Goal: Communication & Community: Answer question/provide support

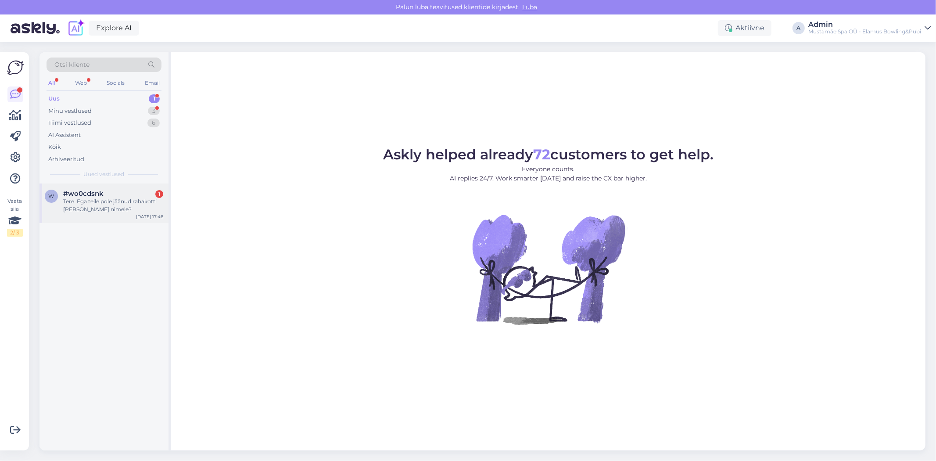
click at [104, 207] on div "Tere. Ega teile pole jäänud rahakotti [PERSON_NAME] nimele?" at bounding box center [113, 205] width 100 height 16
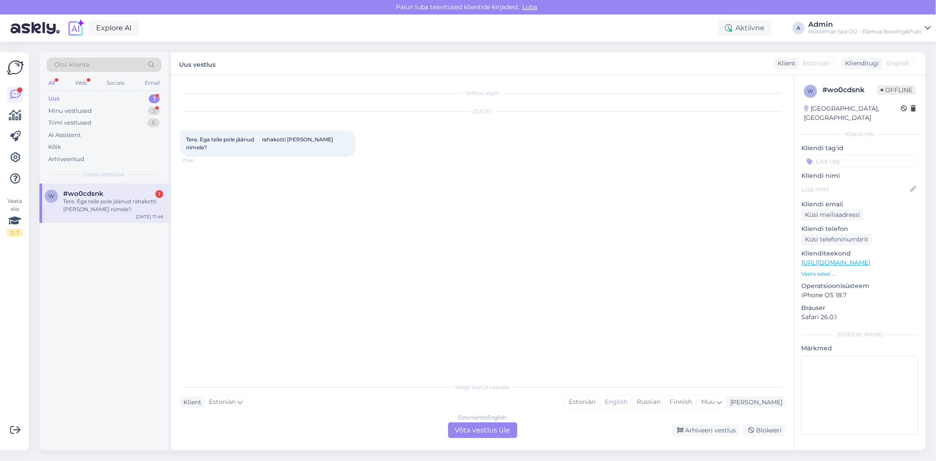
click at [474, 426] on div "Estonian to English Võta vestlus üle" at bounding box center [482, 430] width 69 height 16
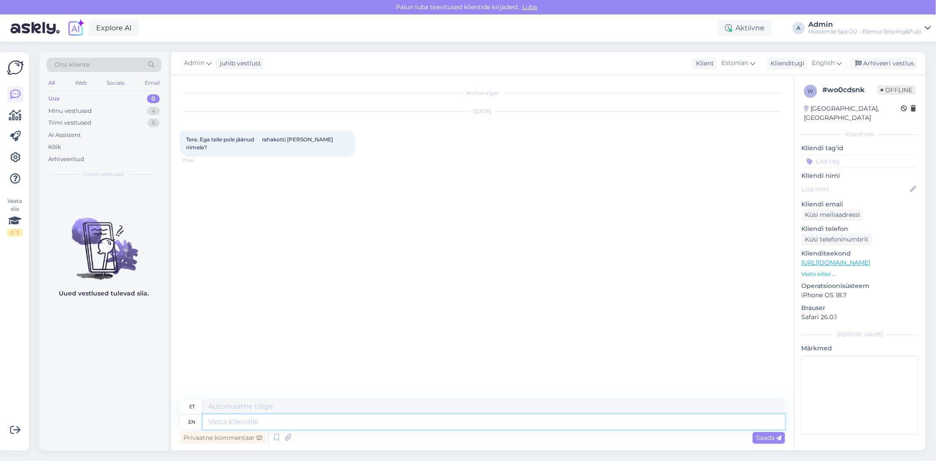
click at [226, 419] on textarea at bounding box center [494, 421] width 582 height 15
type textarea "Tere"
type textarea "Tere, Kus"
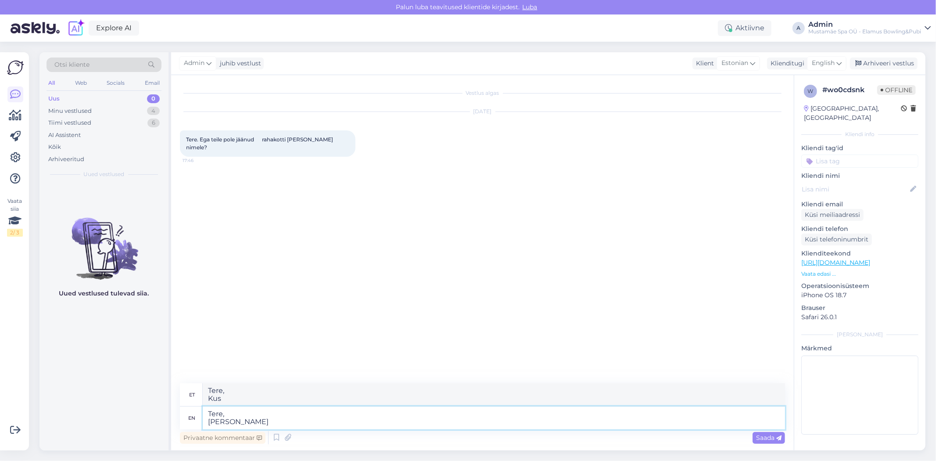
type textarea "Tere, [PERSON_NAME]"
type textarea "Tere, Kus [PERSON_NAME] m"
type textarea "Tere, Kus [PERSON_NAME]"
type textarea "Tere, Kus [PERSON_NAME] mängisite"
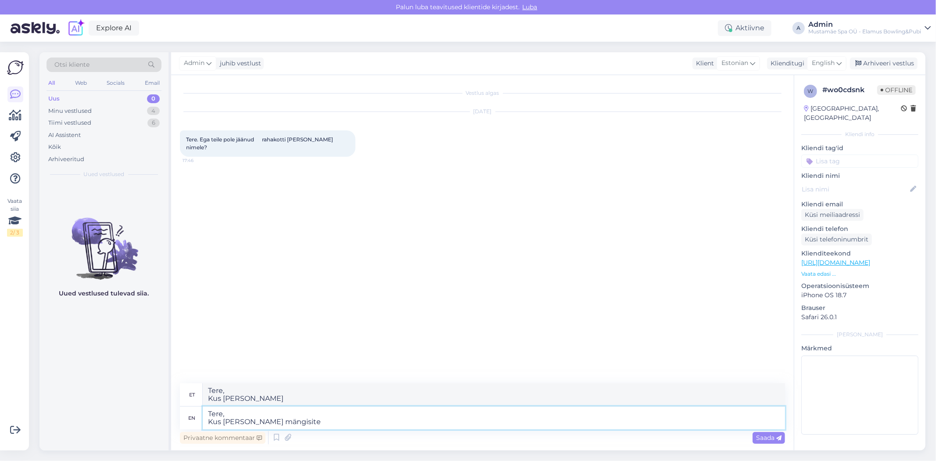
type textarea "Tere, Kus [PERSON_NAME] mängisite"
type textarea "Tere, Kus [PERSON_NAME] mängisite või s"
type textarea "Tere, Kus [PERSON_NAME] mängisite või"
type textarea "Tere, Kus [PERSON_NAME] mängisite või istust"
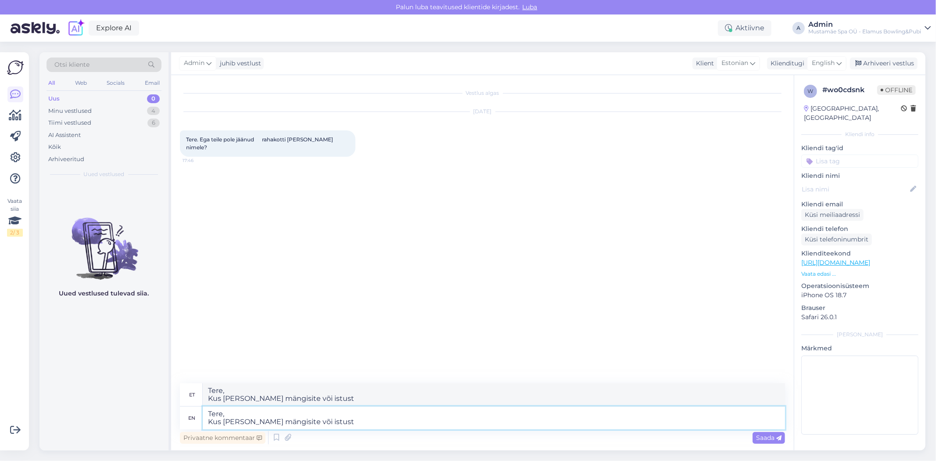
type textarea "Tere, Kus [PERSON_NAME] mängisite või istus"
type textarea "Tere, Kus [PERSON_NAME] mängisite või istusite?"
